Goal: Task Accomplishment & Management: Use online tool/utility

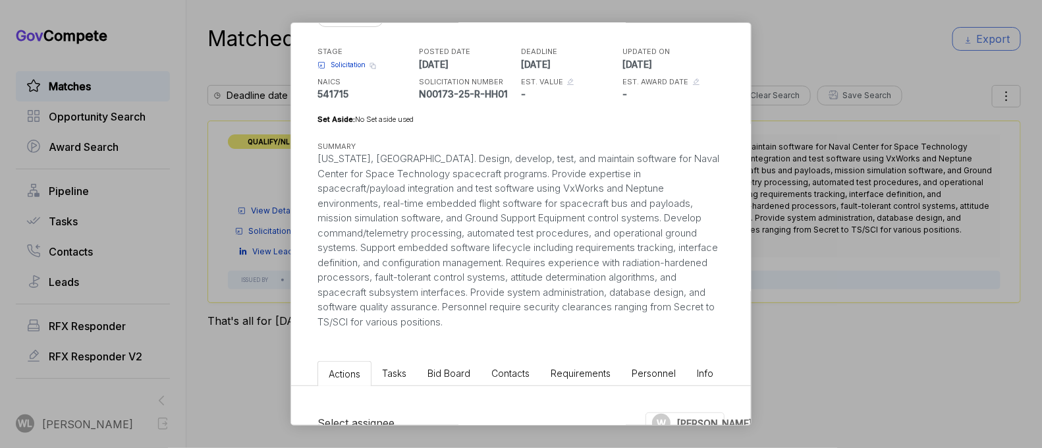
scroll to position [82, 0]
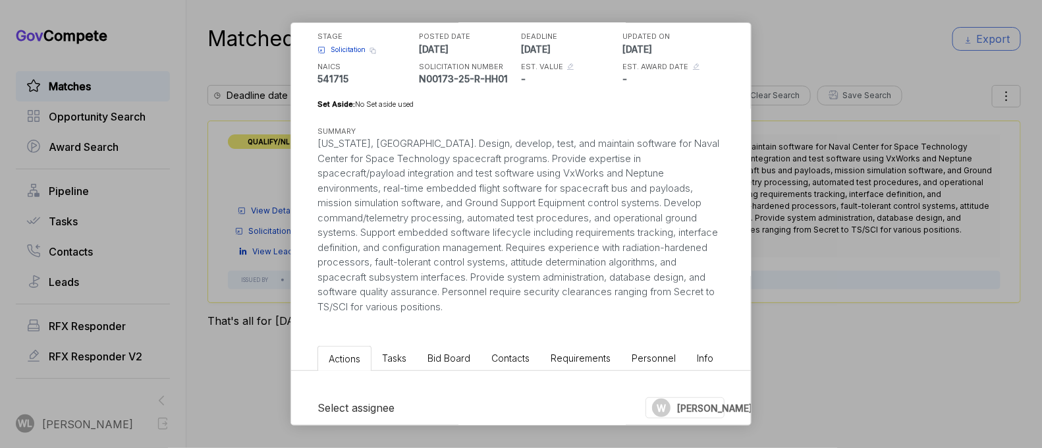
click at [358, 47] on span "Solicitation" at bounding box center [348, 50] width 35 height 10
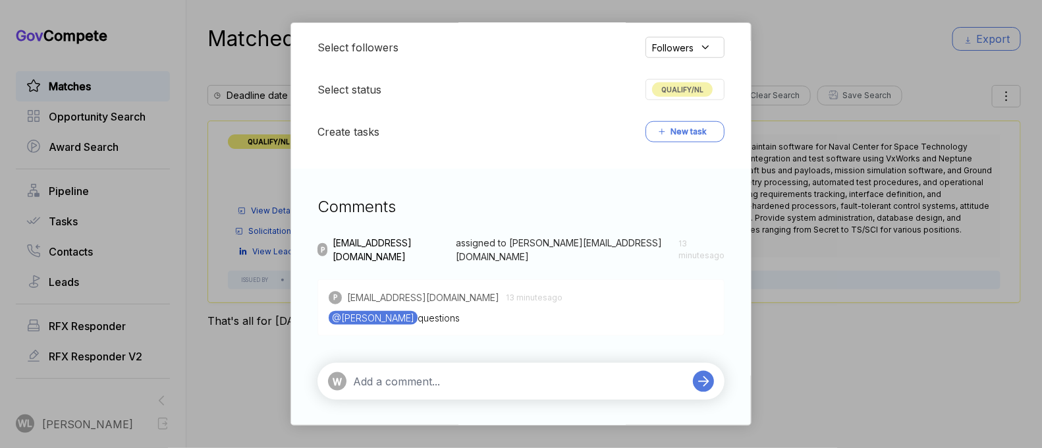
click at [423, 376] on textarea at bounding box center [519, 382] width 333 height 16
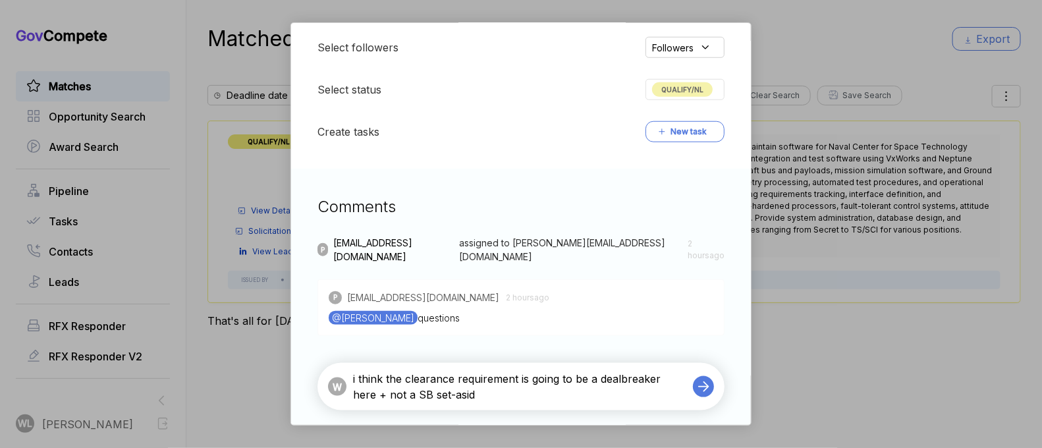
type textarea "i think the clearance requirement is going to be a dealbreaker here + not a SB …"
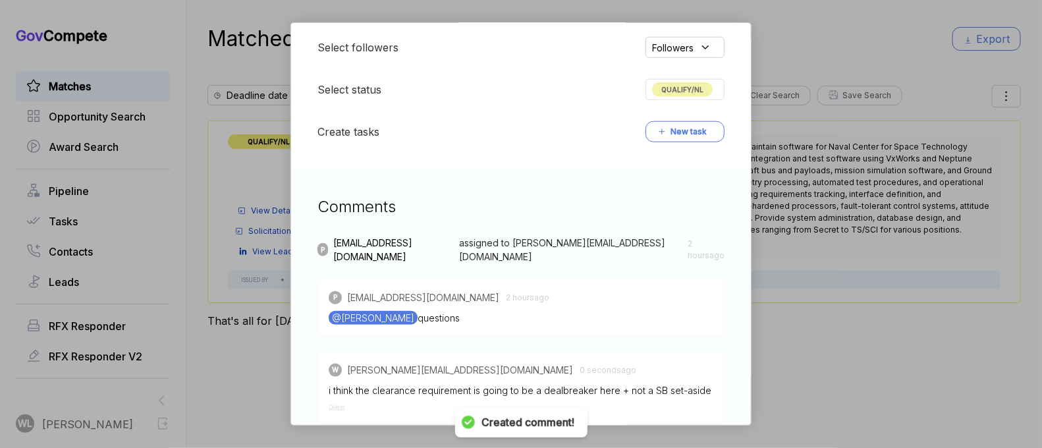
click at [683, 80] on div "QUALIFY/NL" at bounding box center [685, 89] width 79 height 21
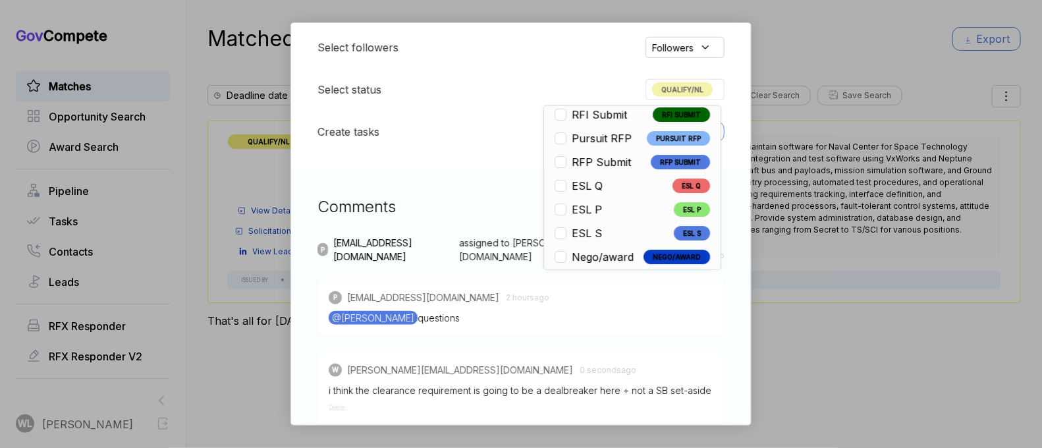
scroll to position [308, 0]
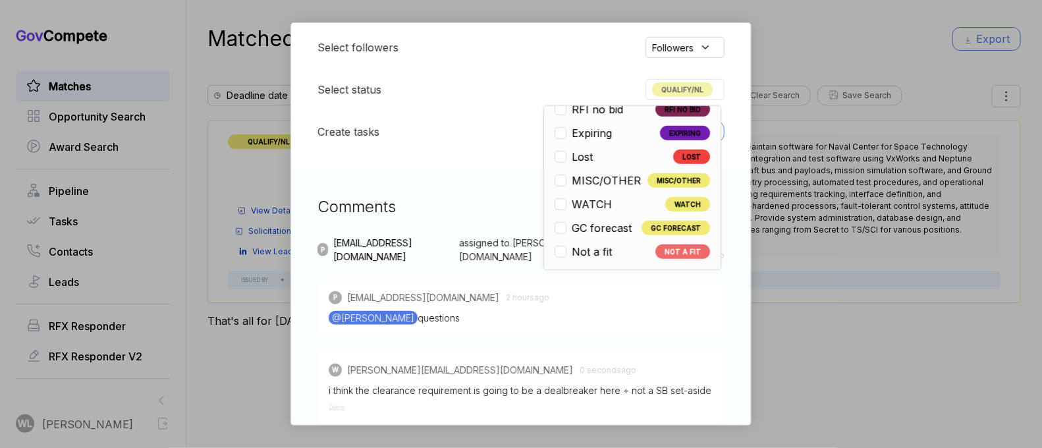
click at [590, 249] on span "Not a fit" at bounding box center [592, 252] width 40 height 16
checkbox input "false"
checkbox input "true"
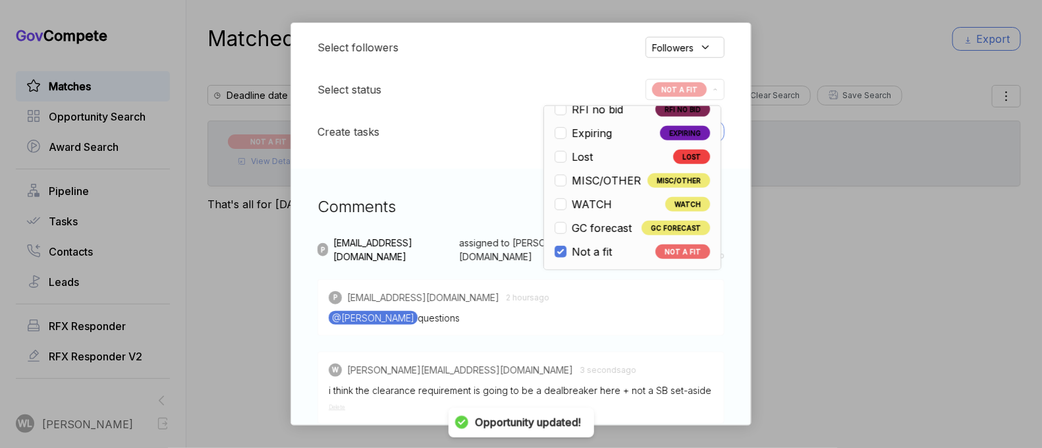
click at [232, 130] on div "Spacecraft Engineering and Software Services sam STAGE Solicitation Copy link P…" at bounding box center [521, 224] width 1042 height 448
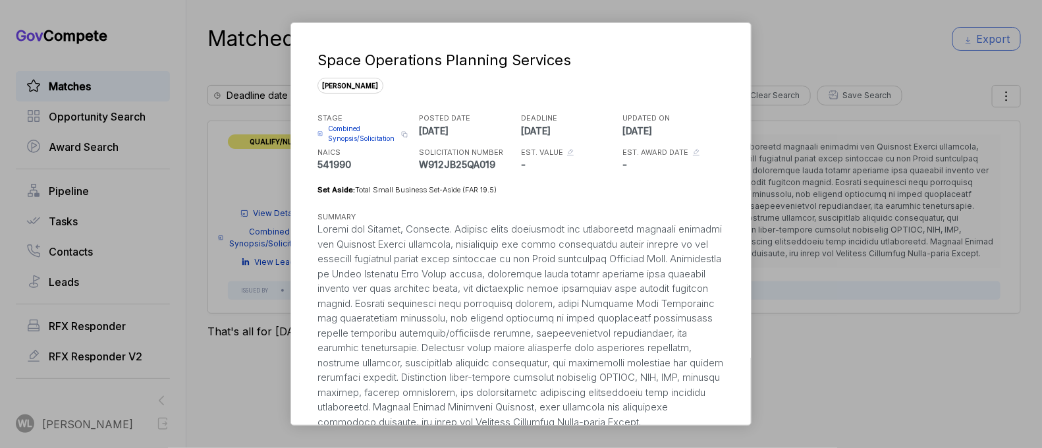
click at [356, 133] on span "Combined Synopsis/Solicitation" at bounding box center [362, 134] width 69 height 20
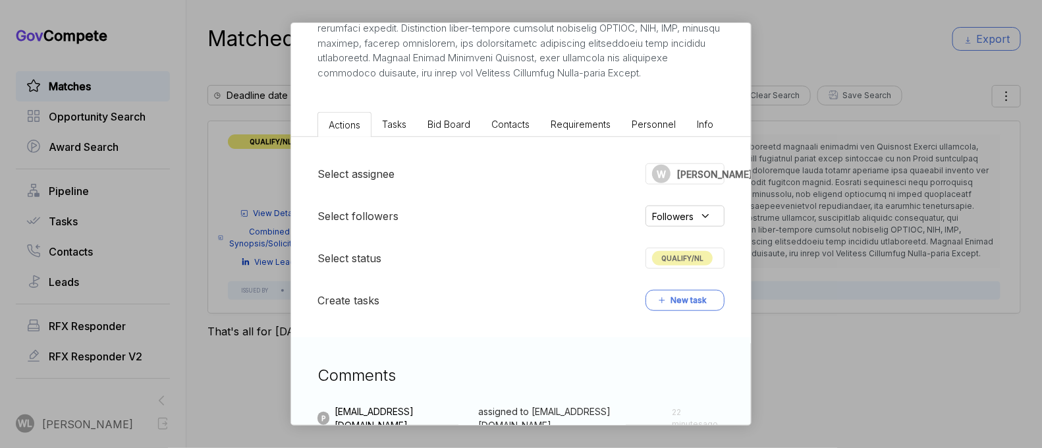
scroll to position [247, 0]
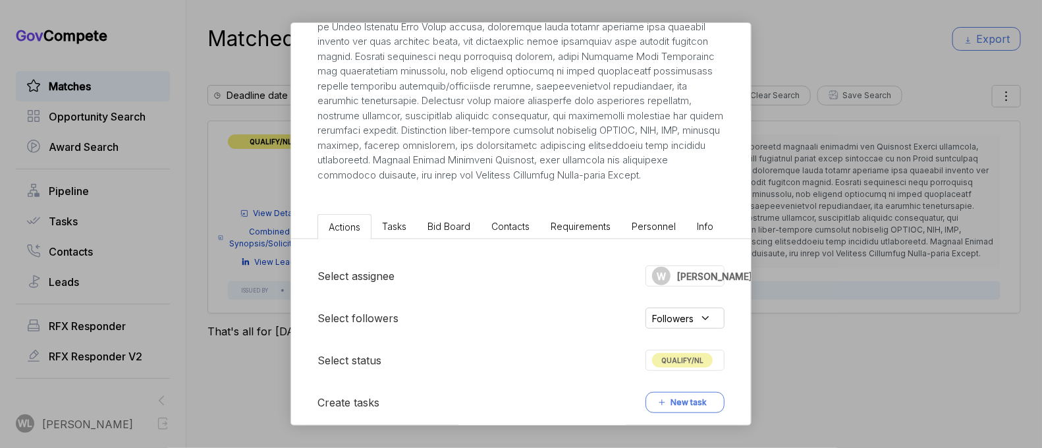
click at [460, 232] on span "Bid Board" at bounding box center [449, 226] width 43 height 11
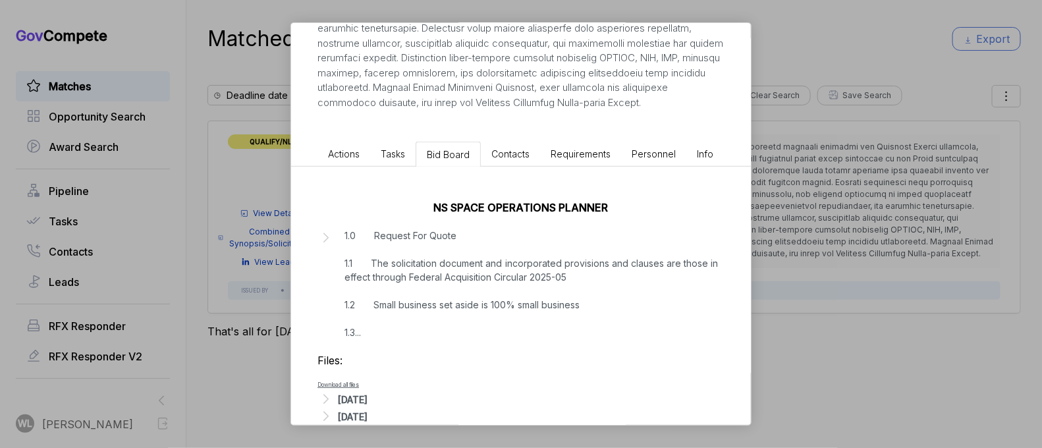
scroll to position [360, 0]
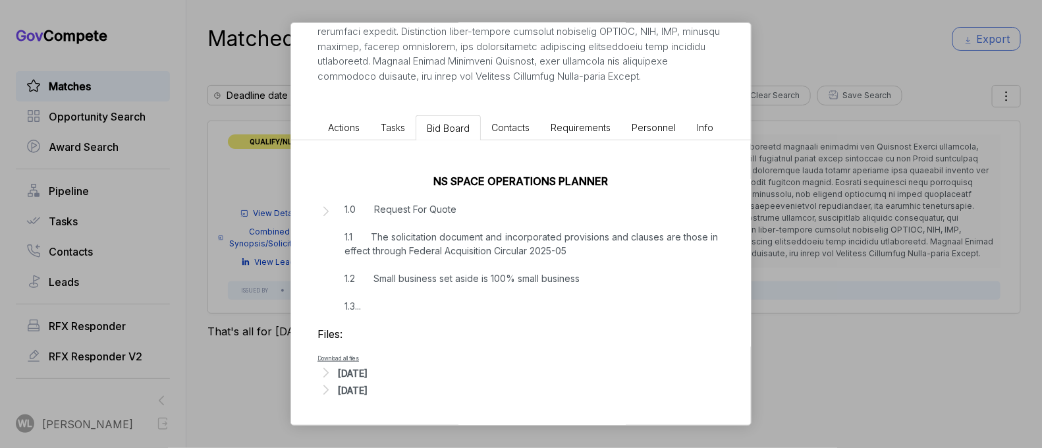
click at [343, 374] on div "Aug 15, 2025" at bounding box center [353, 373] width 30 height 14
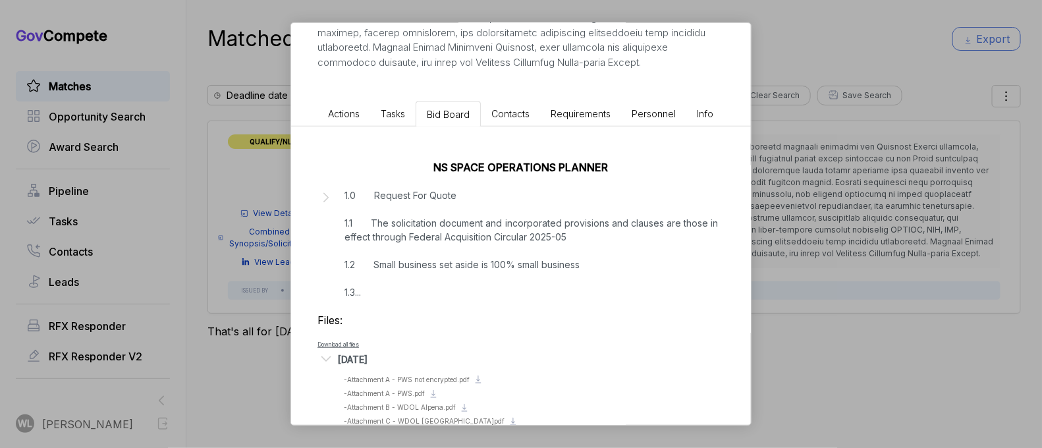
scroll to position [433, 0]
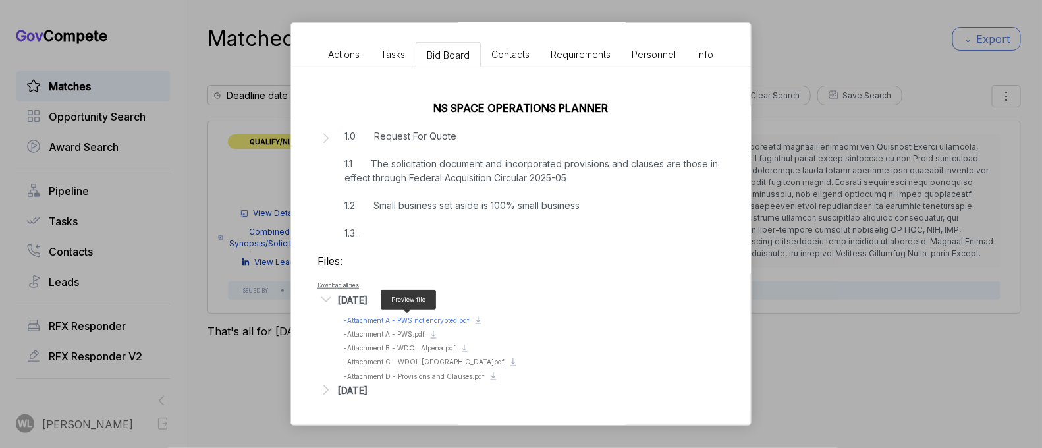
click at [436, 316] on span "- Attachment A - PWS not encrypted.pdf" at bounding box center [407, 320] width 126 height 8
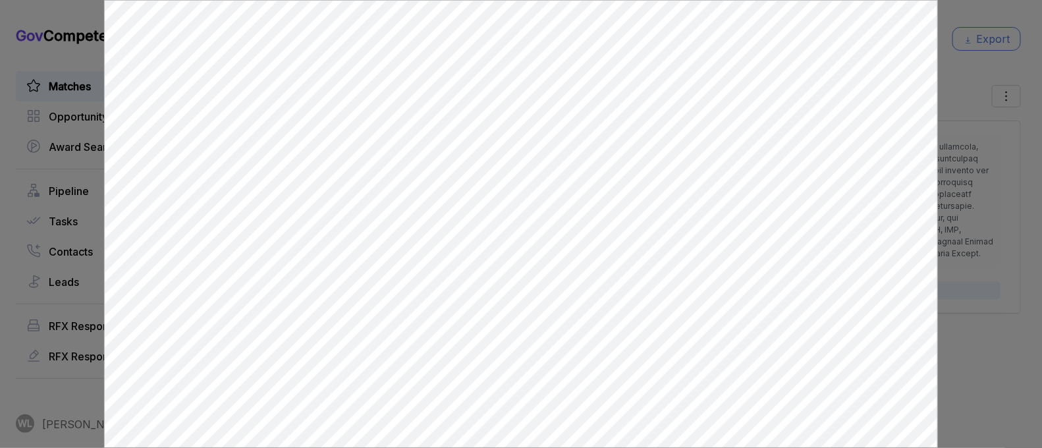
scroll to position [0, 0]
click at [967, 16] on div at bounding box center [521, 224] width 1042 height 448
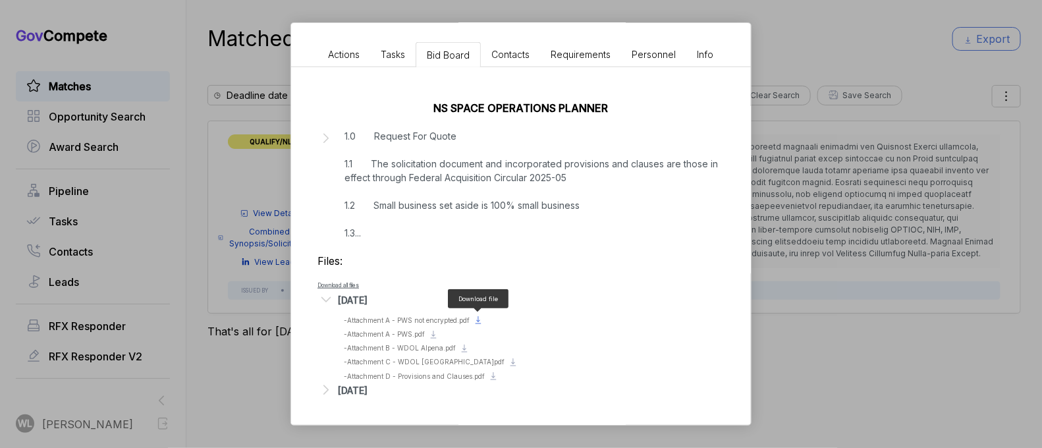
click at [482, 318] on icon at bounding box center [478, 320] width 11 height 11
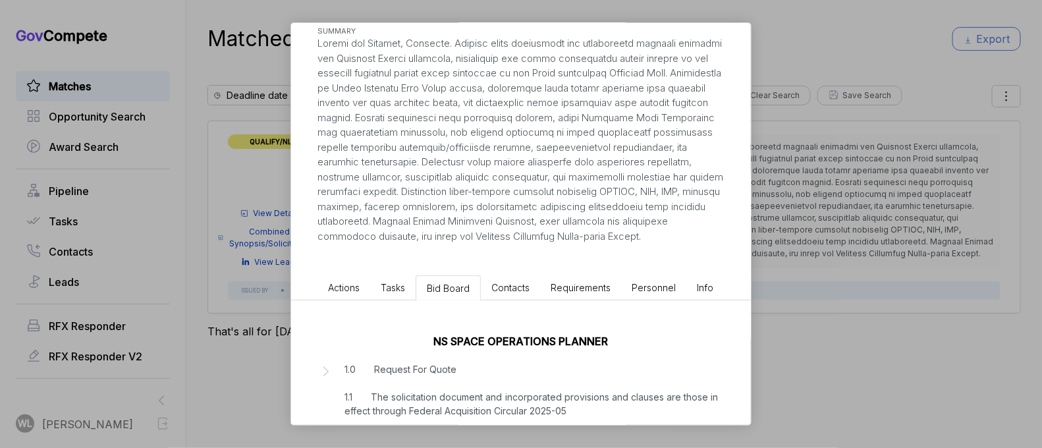
scroll to position [103, 0]
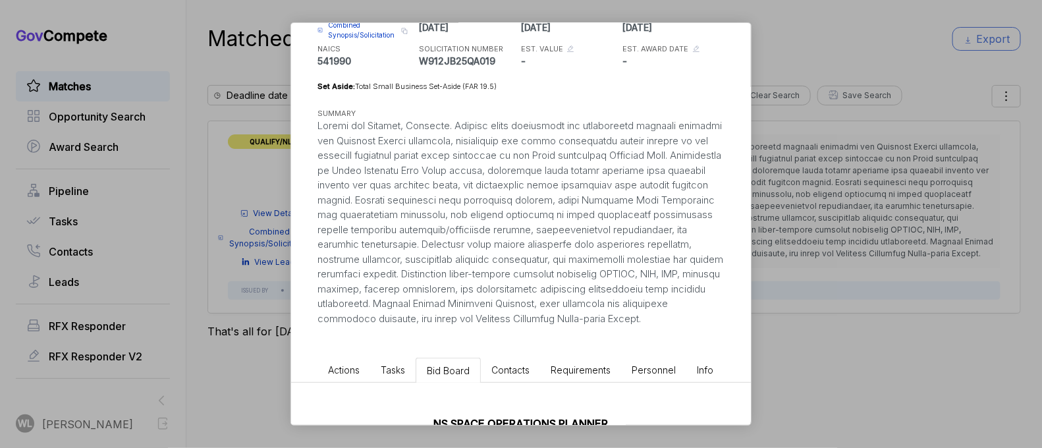
click at [337, 376] on span "Actions" at bounding box center [344, 369] width 32 height 11
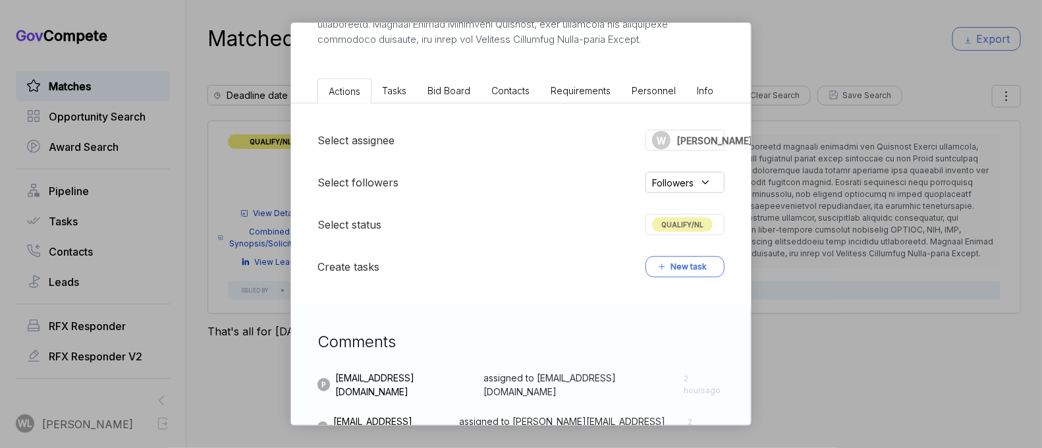
scroll to position [576, 0]
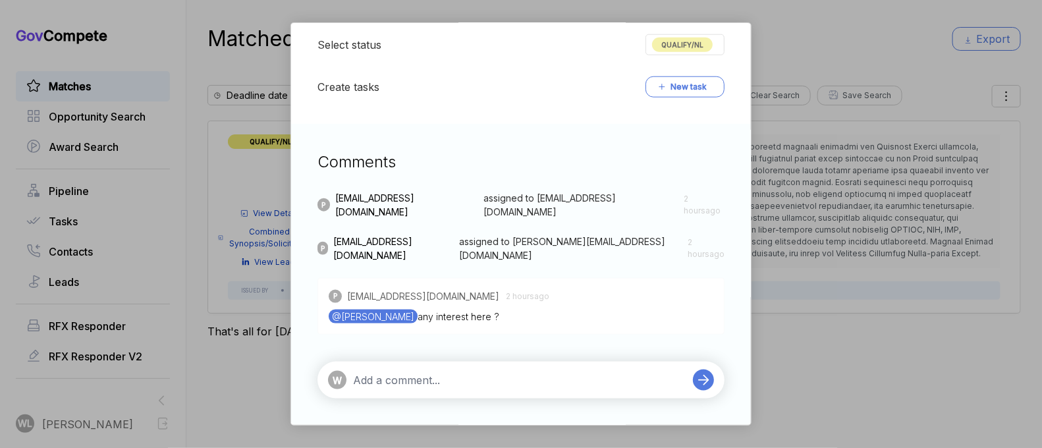
click at [441, 376] on textarea at bounding box center [519, 380] width 333 height 16
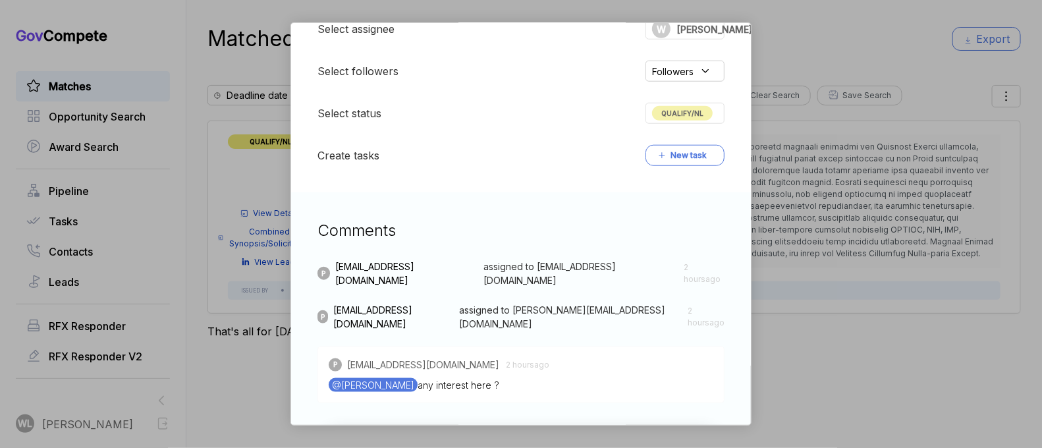
scroll to position [587, 0]
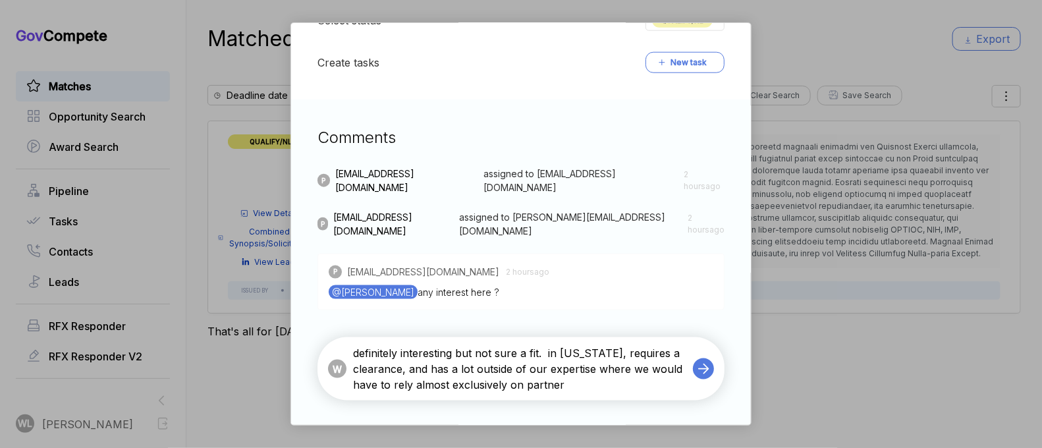
type textarea "definitely interesting but not sure a fit. in Michigan, requires a clearance, a…"
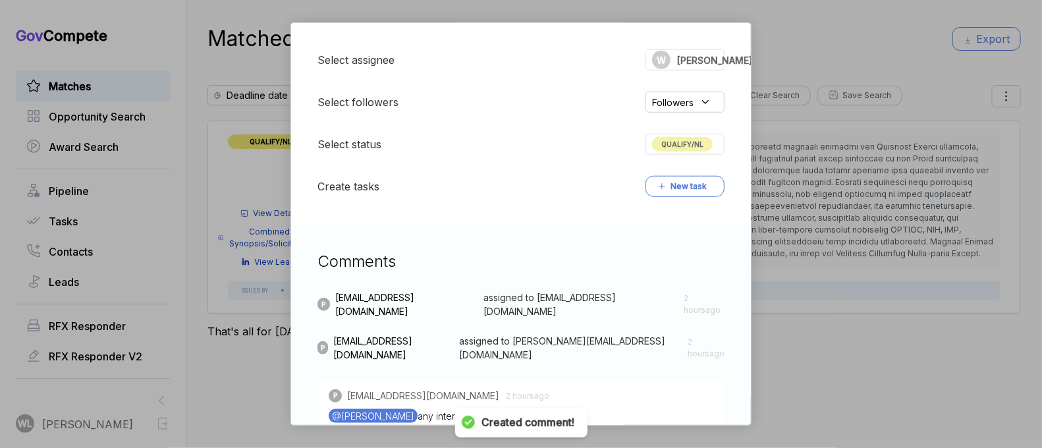
scroll to position [258, 0]
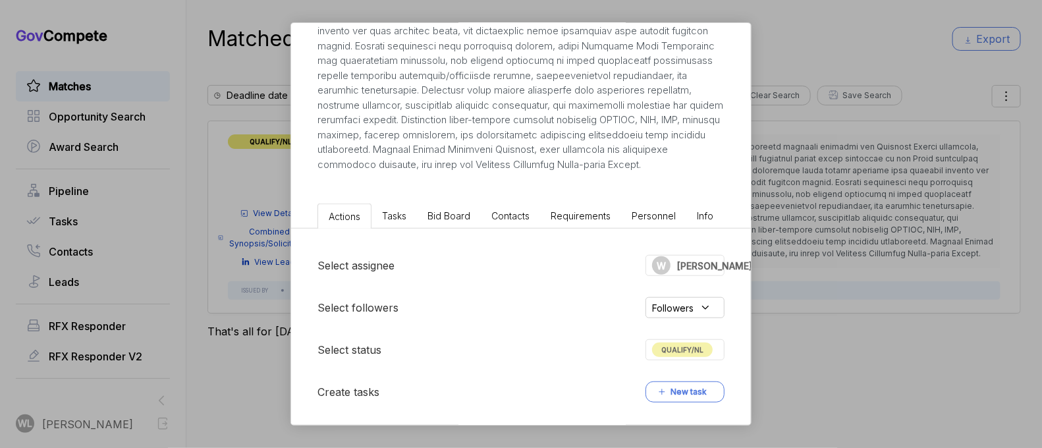
click at [676, 357] on span "QUALIFY/NL" at bounding box center [682, 350] width 61 height 14
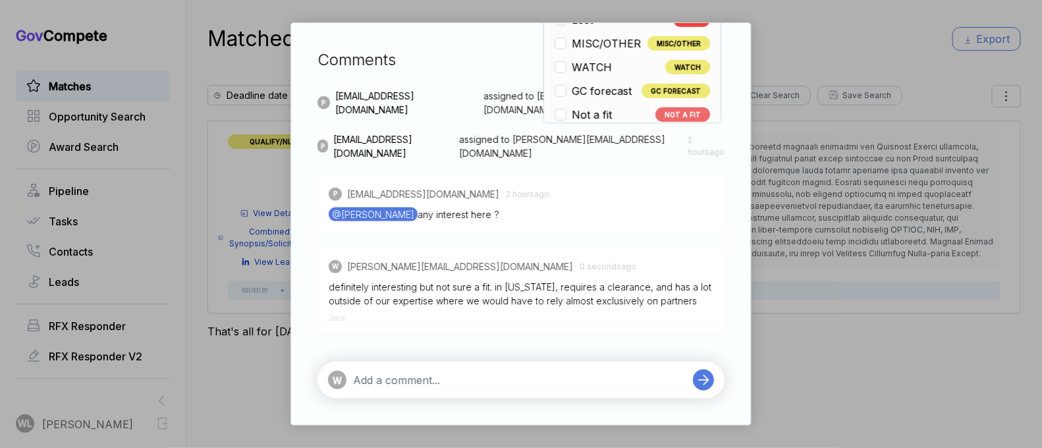
scroll to position [308, 0]
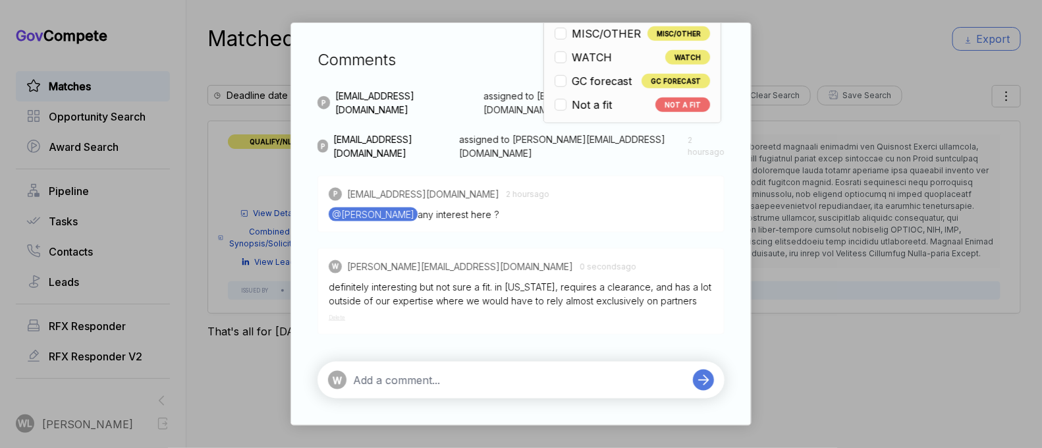
click at [590, 98] on span "Not a fit" at bounding box center [592, 105] width 40 height 16
checkbox input "false"
checkbox input "true"
